Goal: Browse casually

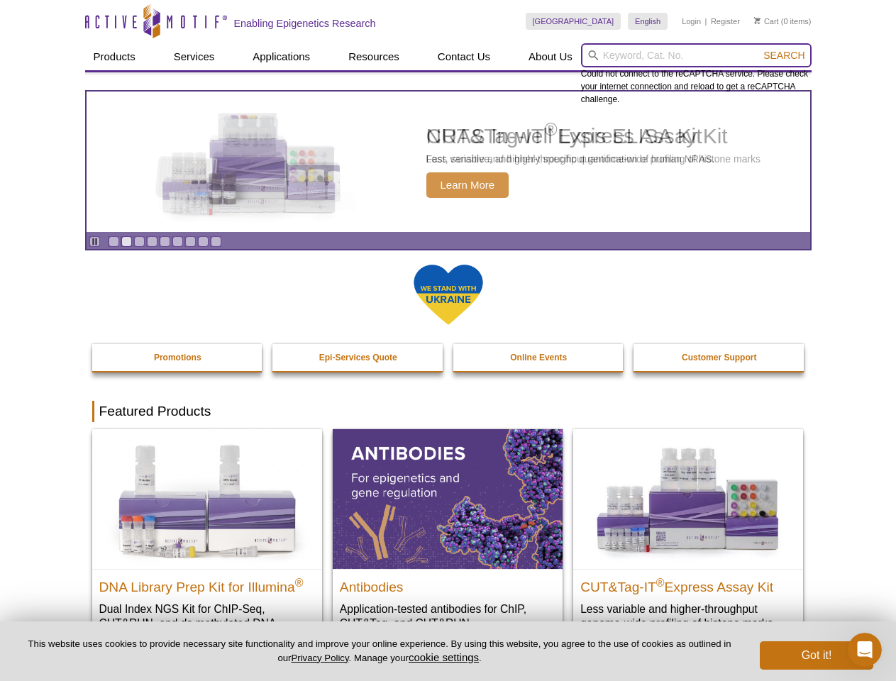
click at [696, 55] on input "search" at bounding box center [696, 55] width 231 height 24
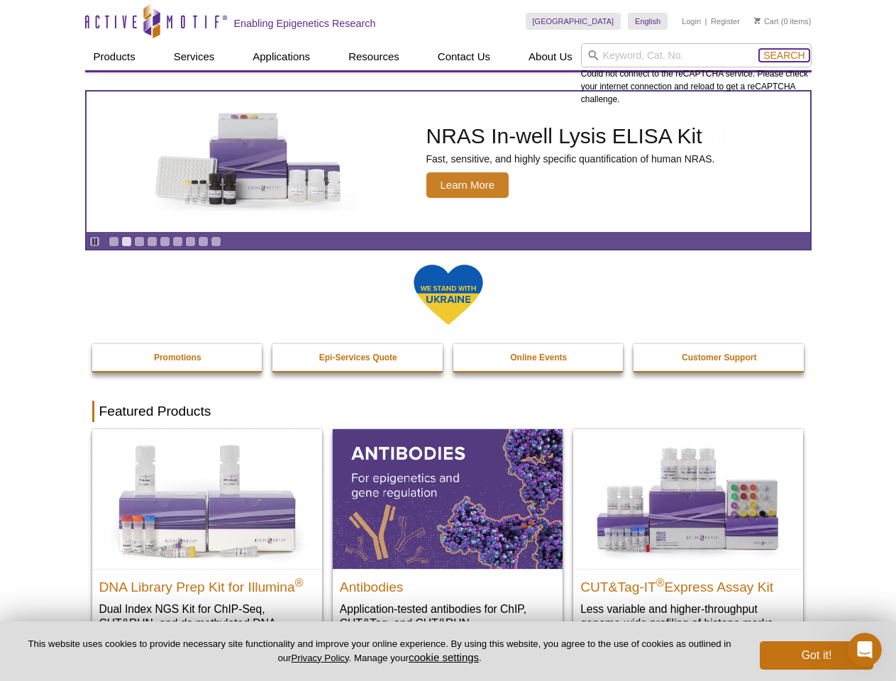
click at [784, 55] on span "Search" at bounding box center [784, 55] width 41 height 11
click at [94, 241] on icon "Pause" at bounding box center [94, 241] width 9 height 9
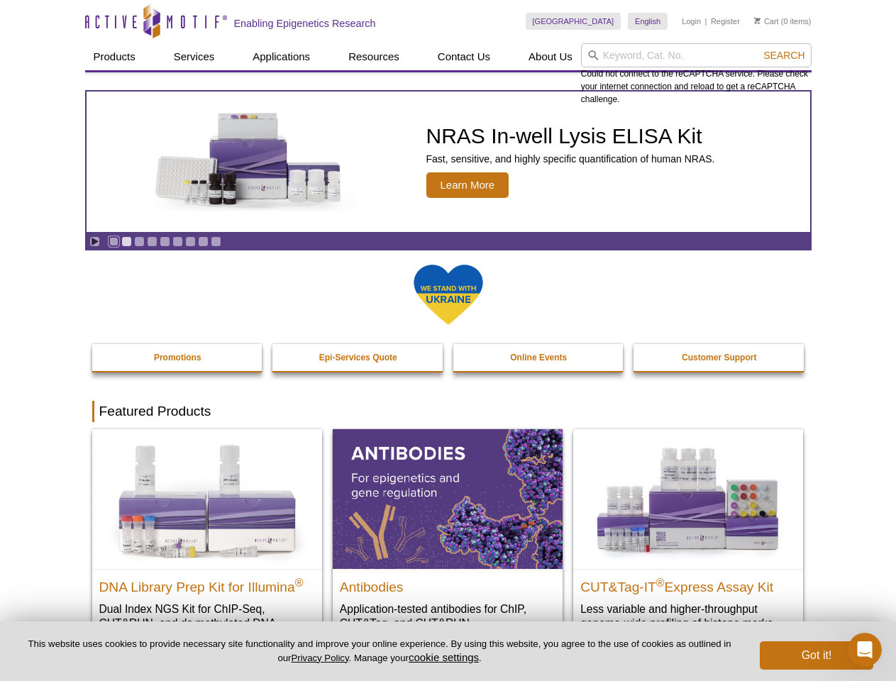
click at [114, 241] on link "Go to slide 1" at bounding box center [114, 241] width 11 height 11
click at [126, 241] on link "Go to slide 2" at bounding box center [126, 241] width 11 height 11
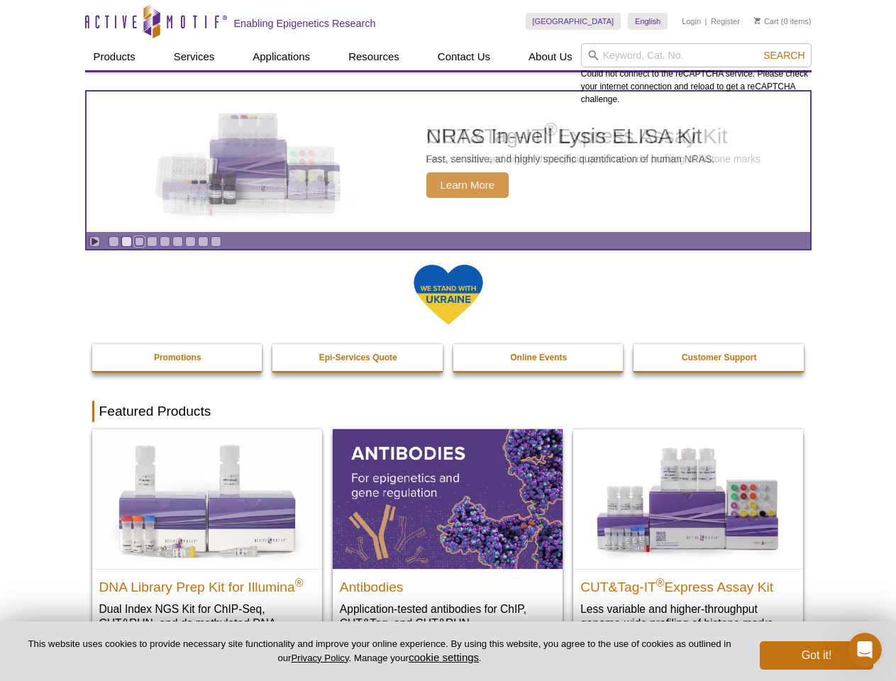
click at [139, 241] on link "Go to slide 3" at bounding box center [139, 241] width 11 height 11
click at [152, 241] on link "Go to slide 4" at bounding box center [152, 241] width 11 height 11
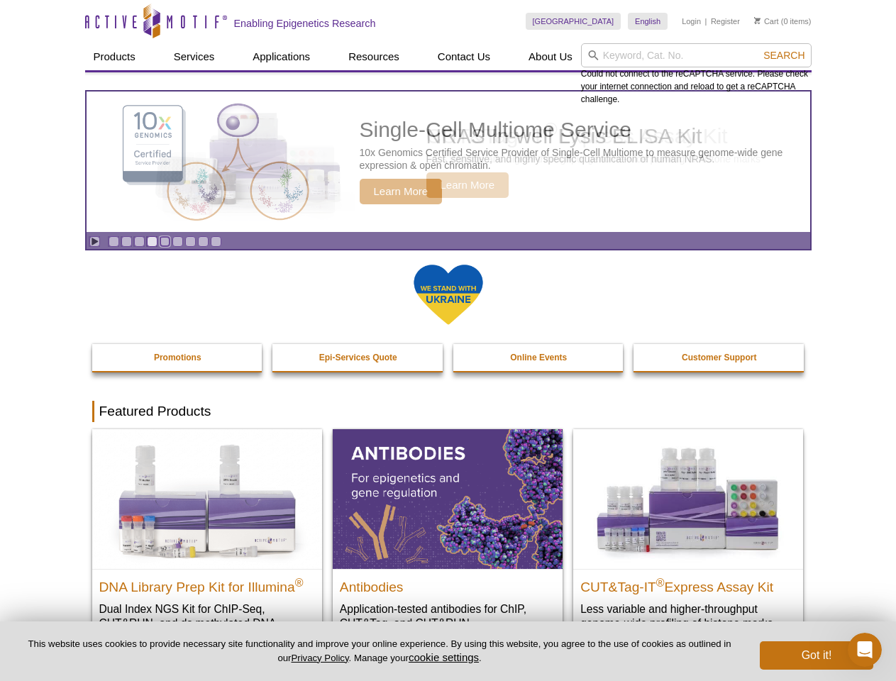
click at [165, 241] on link "Go to slide 5" at bounding box center [165, 241] width 11 height 11
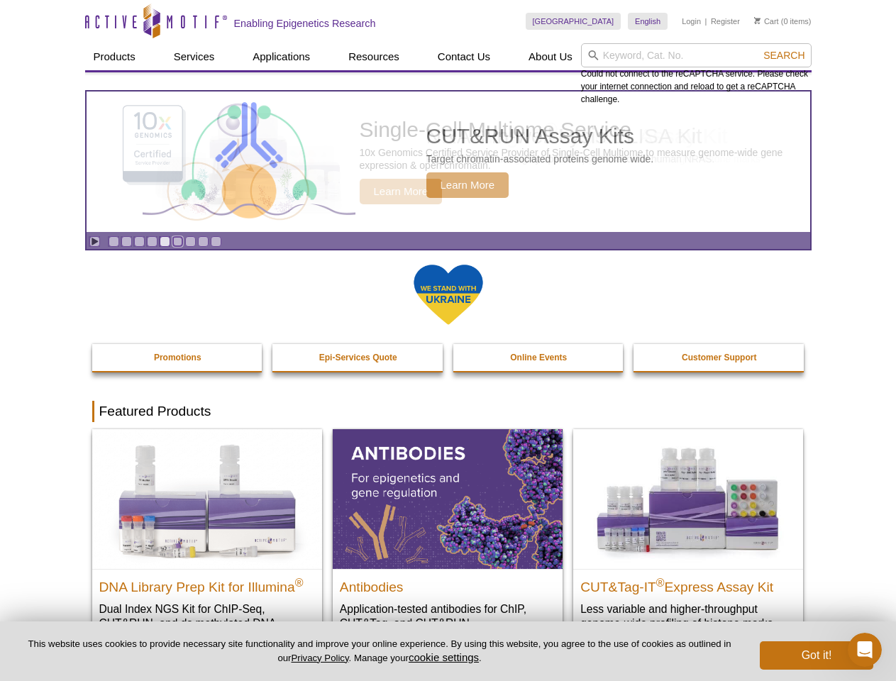
click at [177, 241] on link "Go to slide 6" at bounding box center [177, 241] width 11 height 11
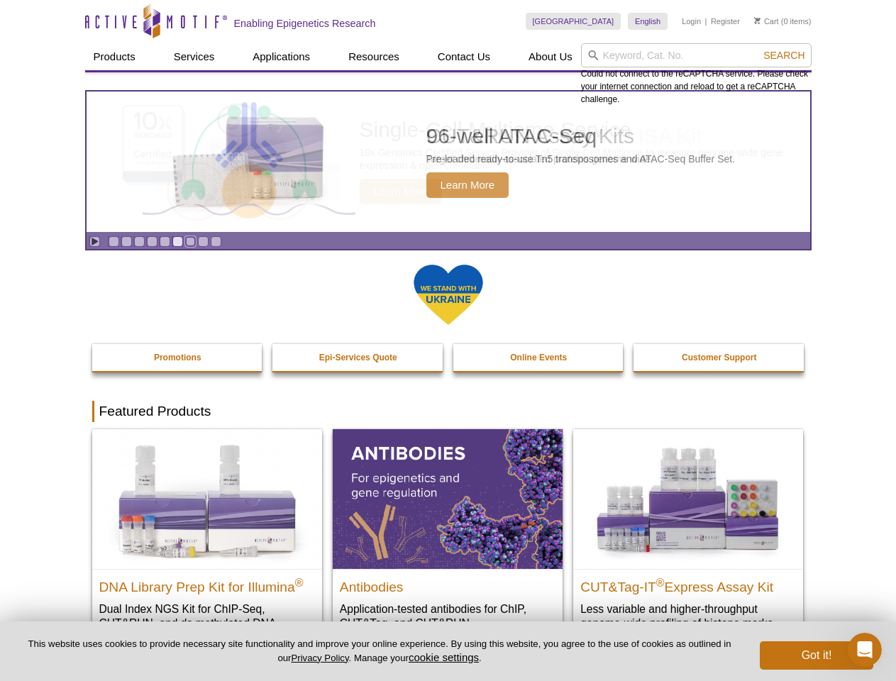
click at [190, 241] on link "Go to slide 7" at bounding box center [190, 241] width 11 height 11
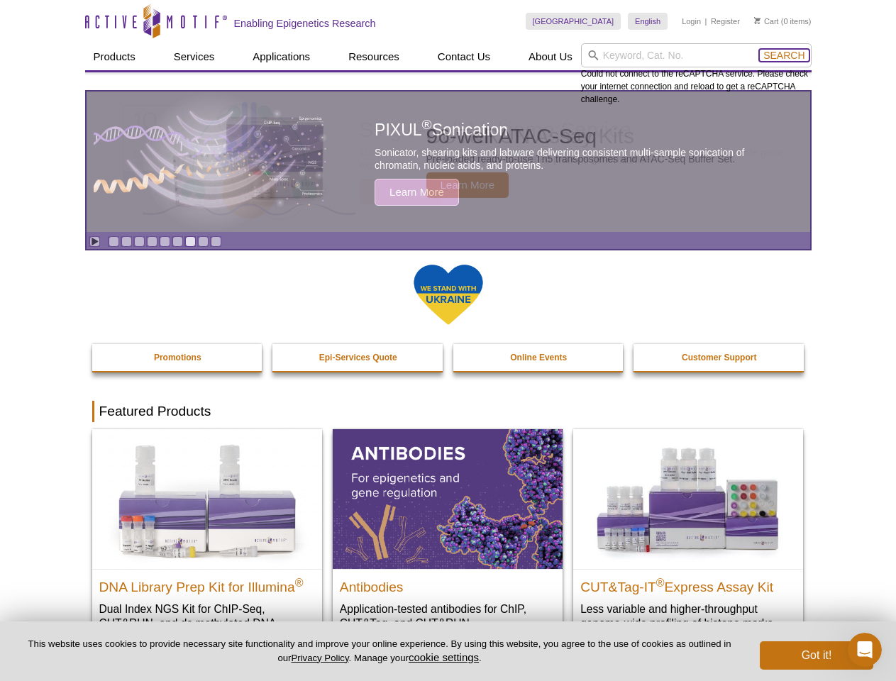
click at [784, 55] on span "Search" at bounding box center [784, 55] width 41 height 11
